Goal: Information Seeking & Learning: Compare options

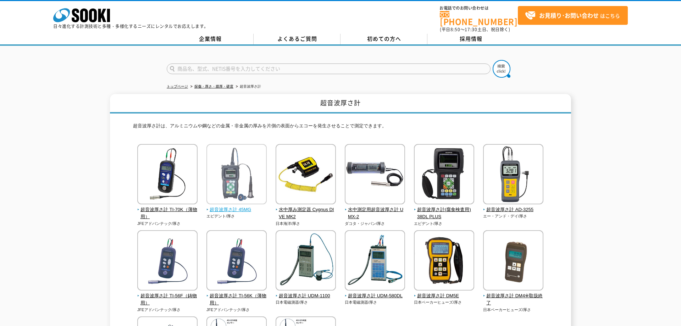
scroll to position [160, 0]
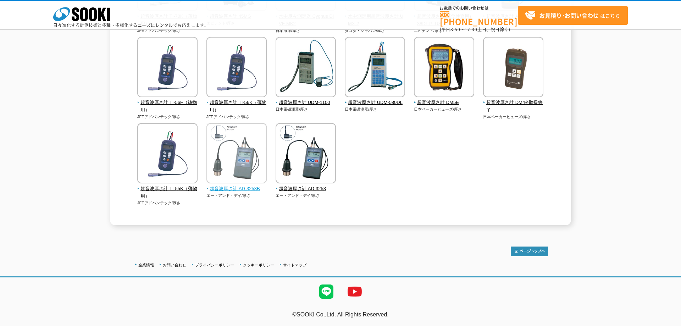
click at [245, 165] on img at bounding box center [236, 154] width 60 height 62
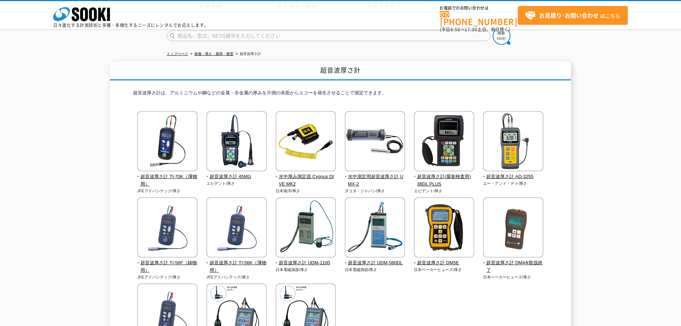
scroll to position [160, 0]
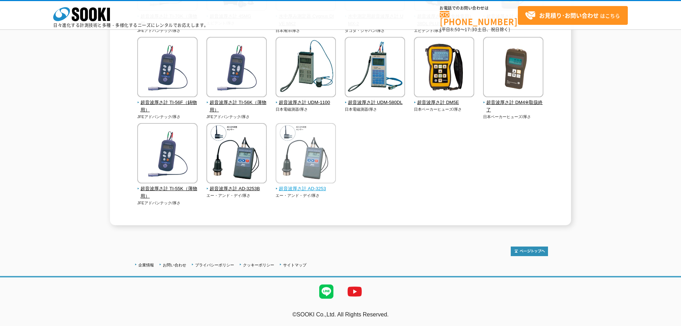
click at [315, 166] on img at bounding box center [306, 154] width 60 height 62
click at [314, 185] on img at bounding box center [306, 154] width 60 height 62
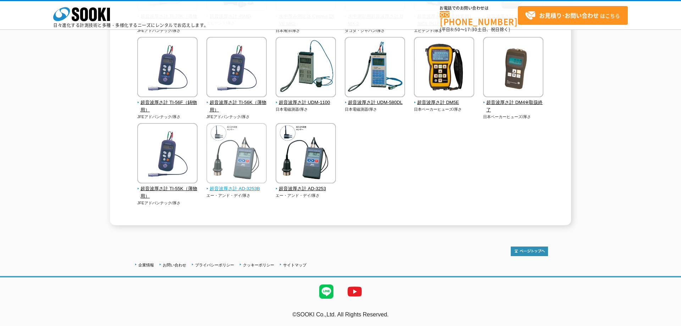
click at [235, 189] on span "超音波厚さ計 AD-3253B" at bounding box center [236, 188] width 61 height 7
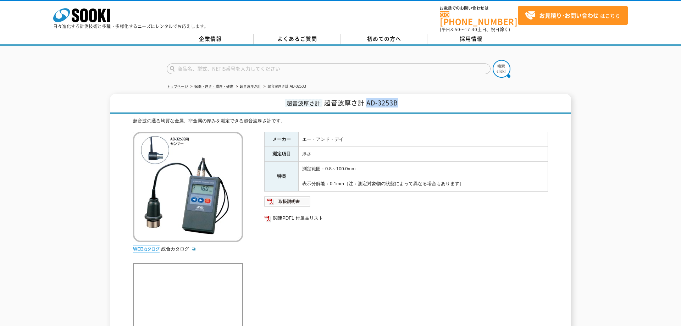
drag, startPoint x: 400, startPoint y: 122, endPoint x: 369, endPoint y: 125, distance: 31.0
click at [369, 107] on span "超音波厚さ計 AD-3253B" at bounding box center [361, 103] width 74 height 10
copy span "AD-3253B"
